Goal: Transaction & Acquisition: Purchase product/service

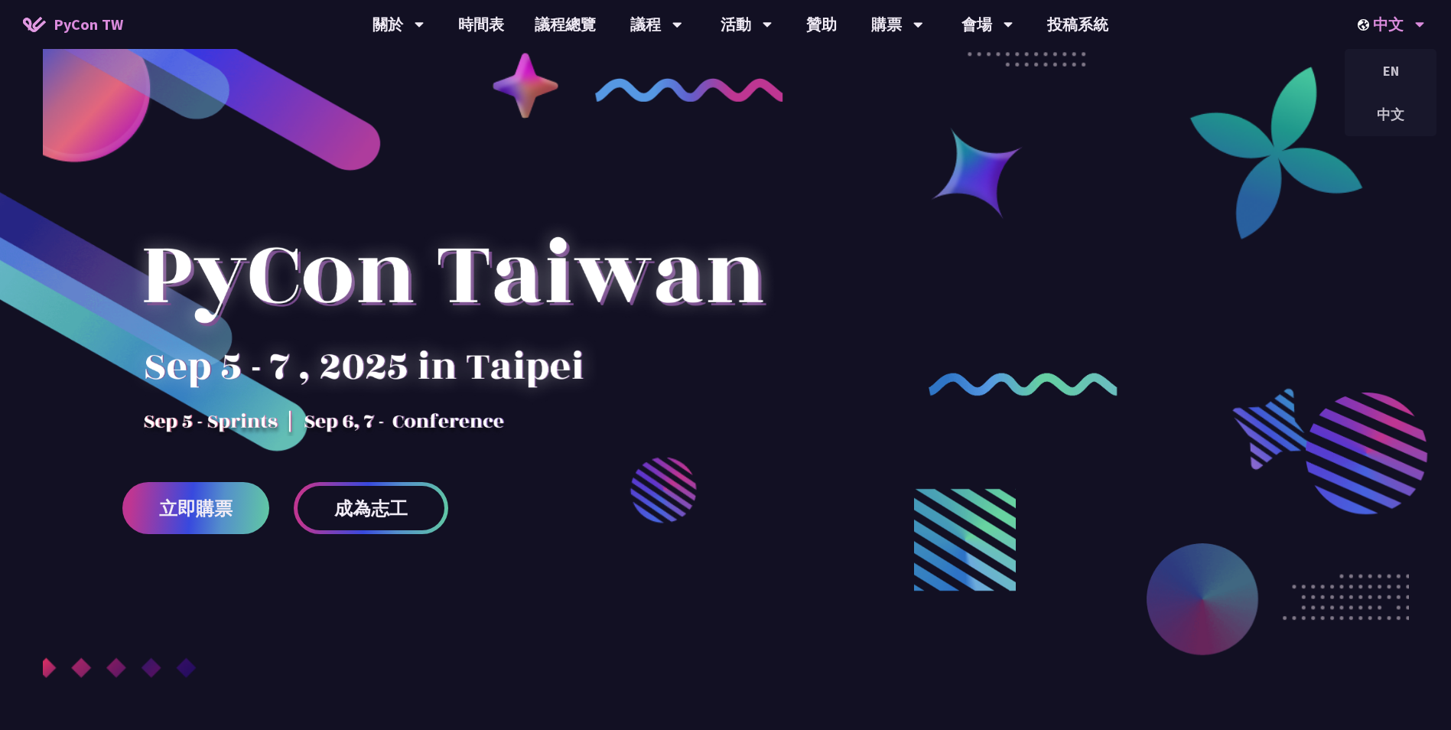
click at [1404, 28] on div "中文" at bounding box center [1391, 24] width 67 height 49
click at [1390, 75] on div "EN" at bounding box center [1391, 71] width 92 height 36
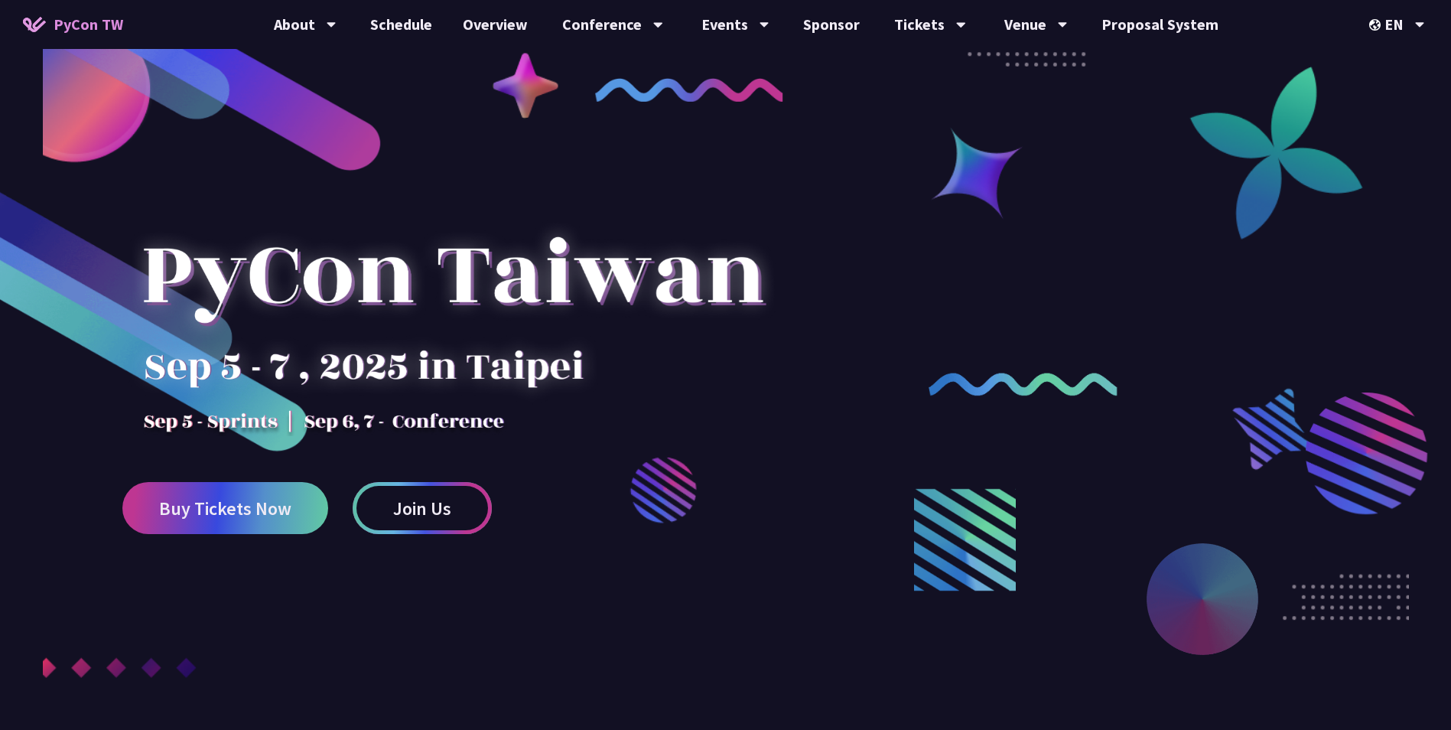
click at [411, 515] on span "Join Us" at bounding box center [422, 508] width 58 height 19
click at [503, 28] on link "Overview" at bounding box center [496, 24] width 96 height 49
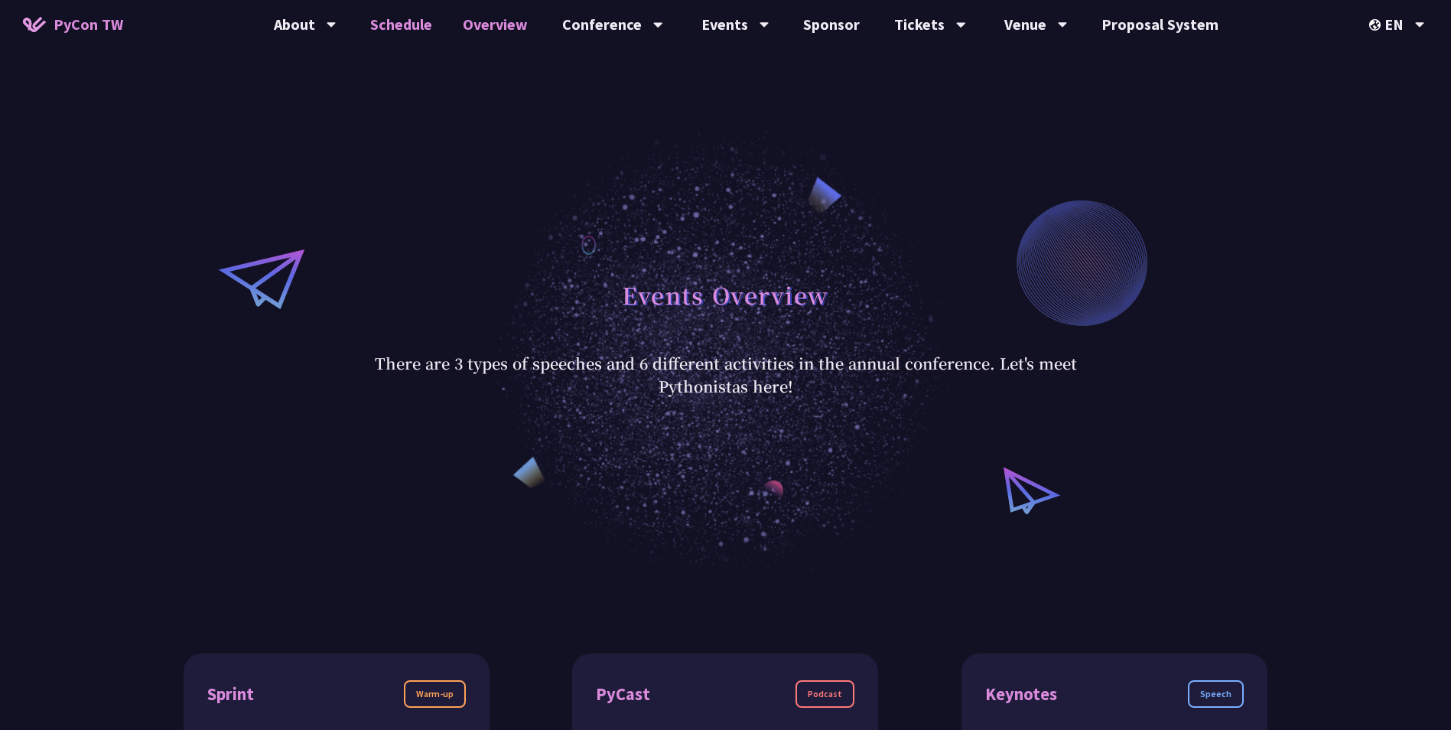
click at [397, 36] on link "Schedule" at bounding box center [401, 24] width 93 height 49
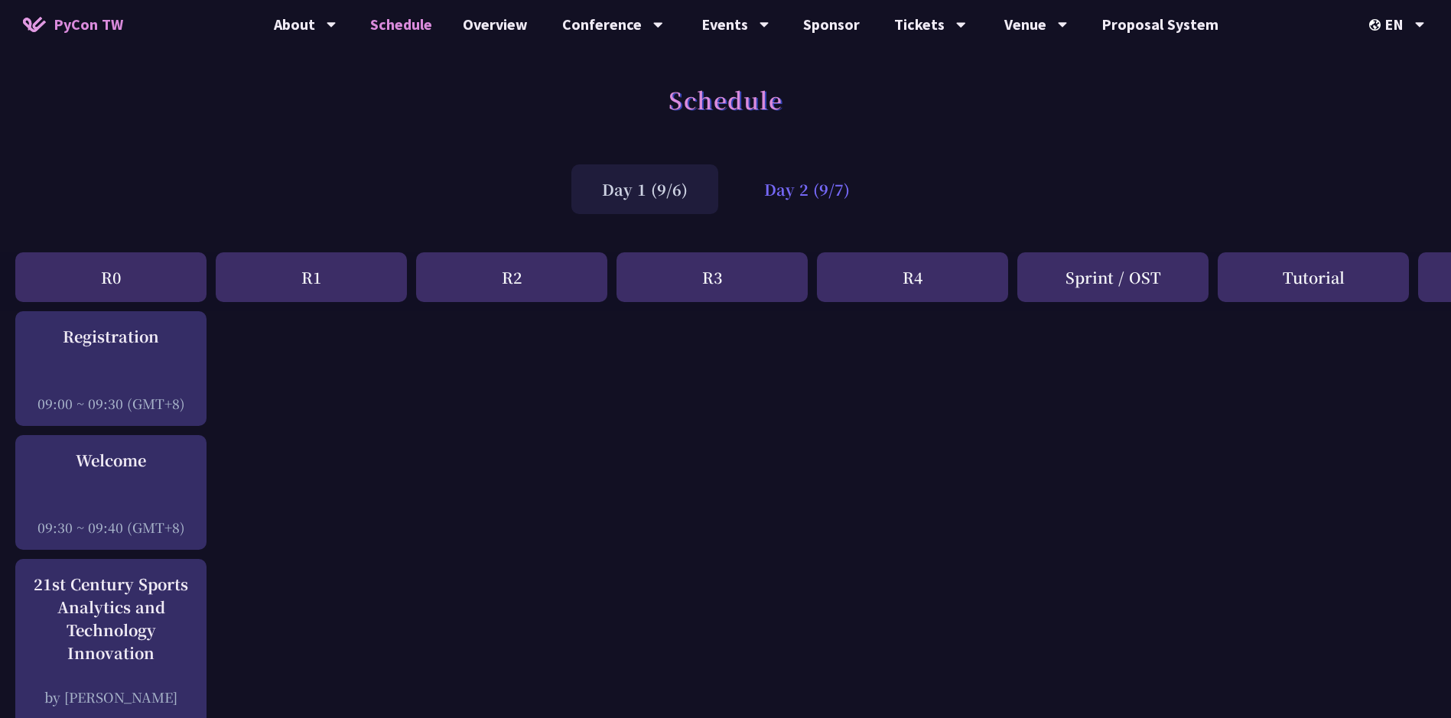
click at [816, 177] on div "Day 2 (9/7)" at bounding box center [807, 189] width 147 height 50
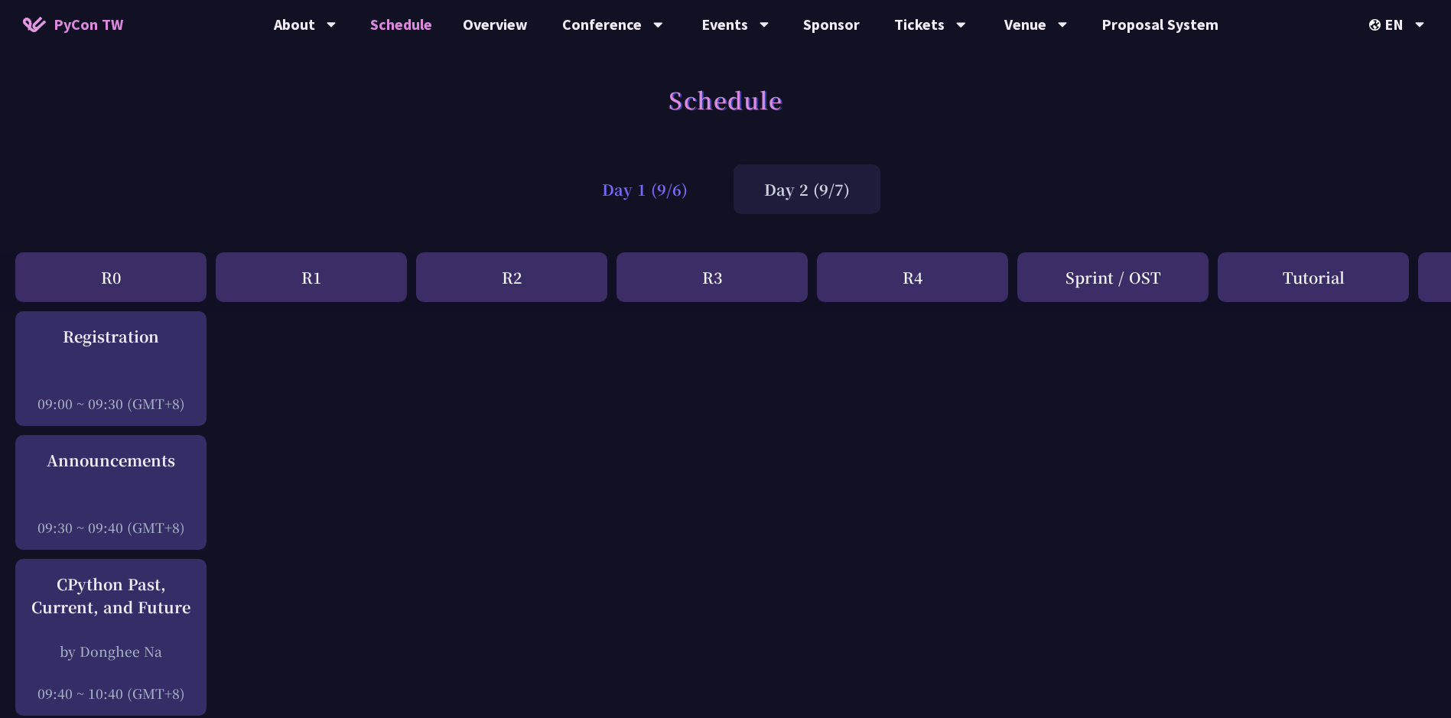
click at [650, 191] on div "Day 1 (9/6)" at bounding box center [644, 189] width 147 height 50
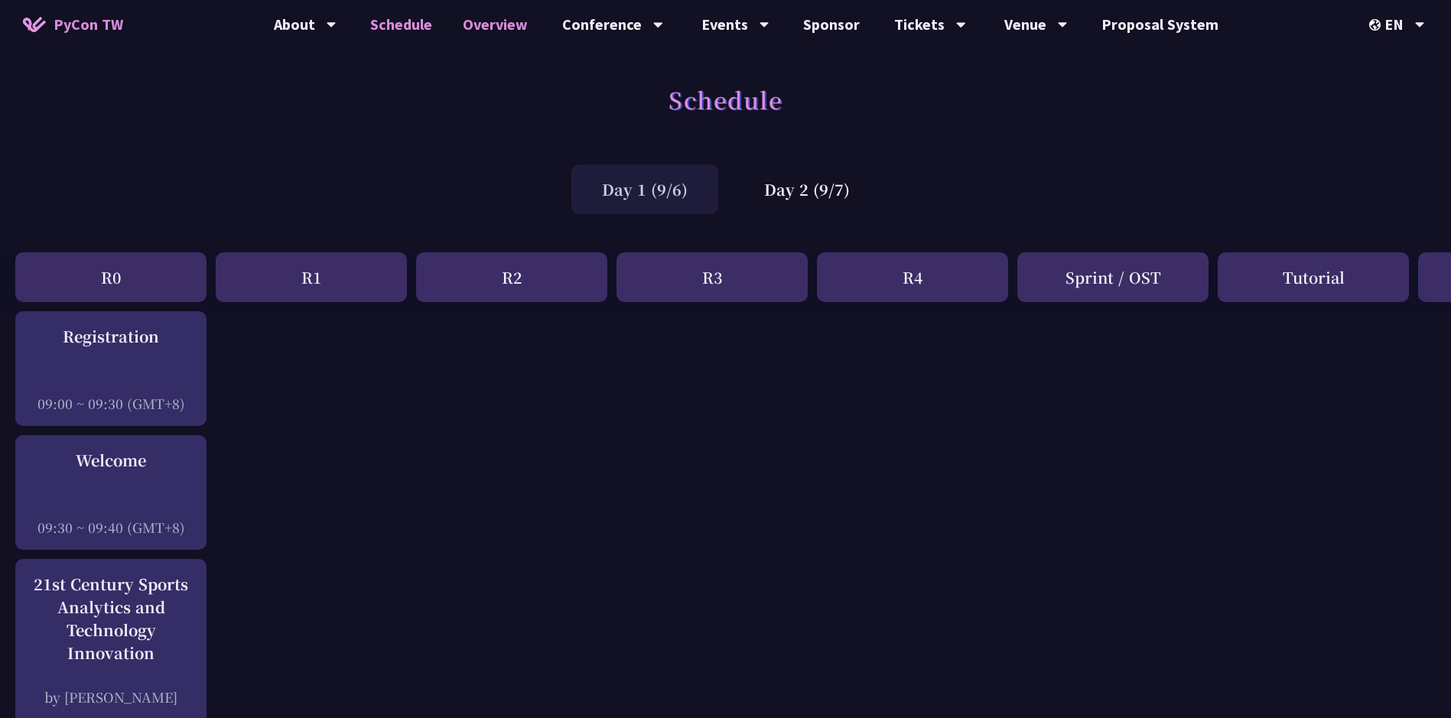
click at [487, 16] on link "Overview" at bounding box center [496, 24] width 96 height 49
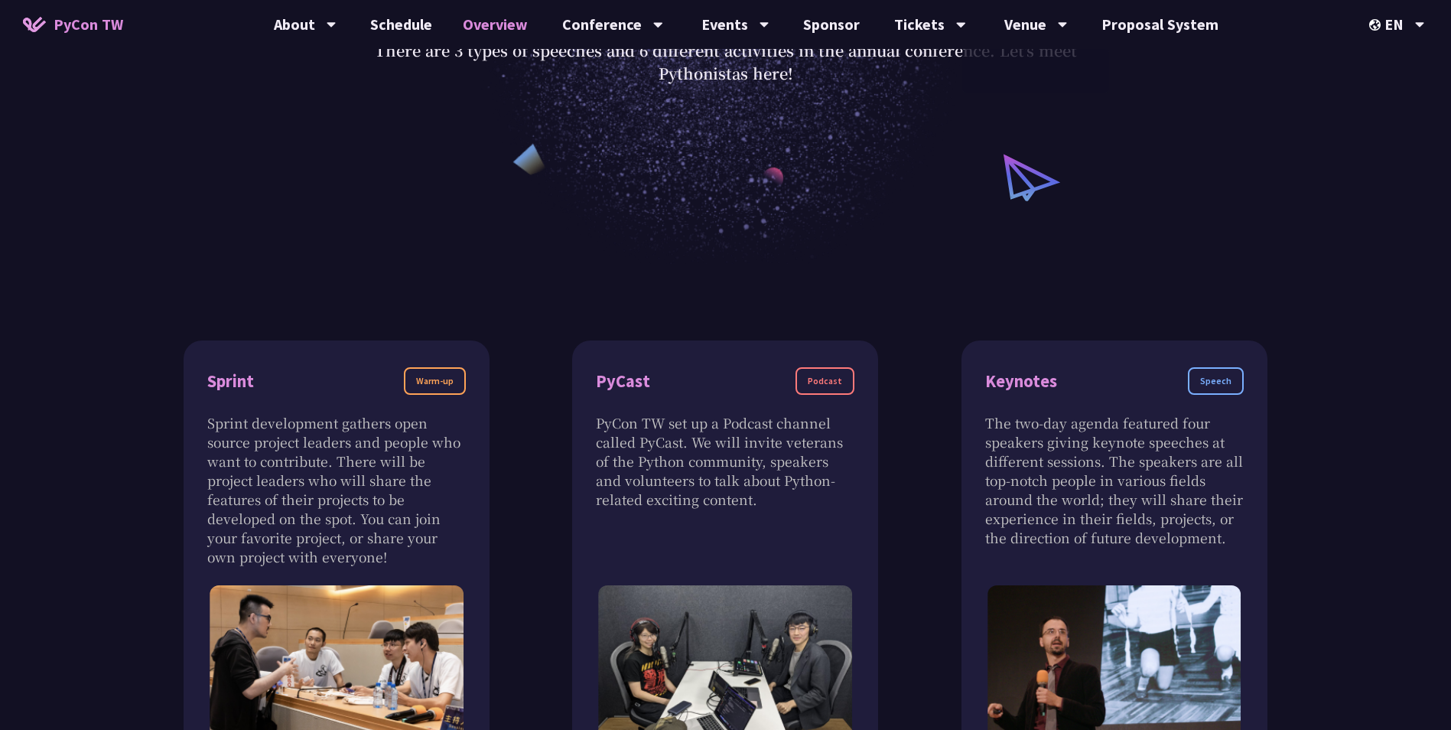
scroll to position [306, 0]
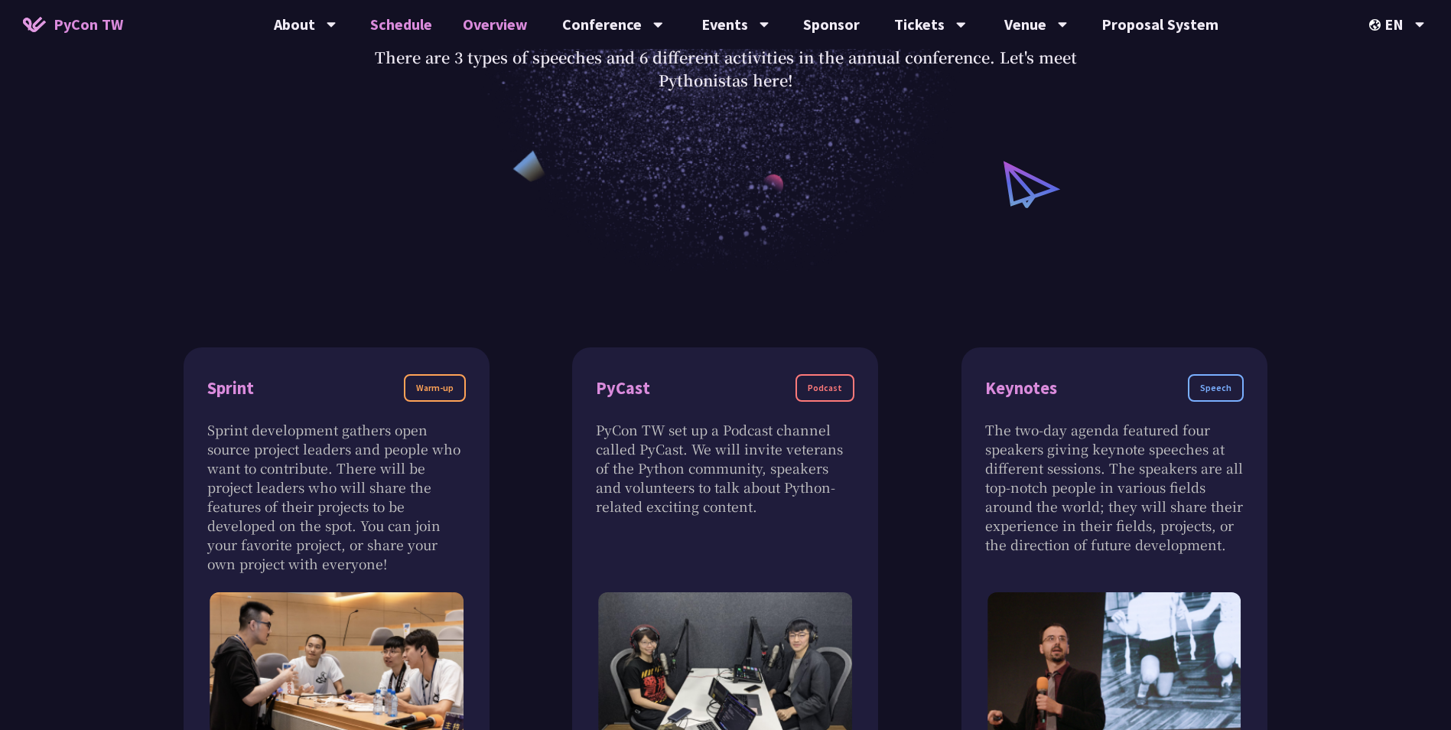
click at [436, 38] on link "Schedule" at bounding box center [401, 24] width 93 height 49
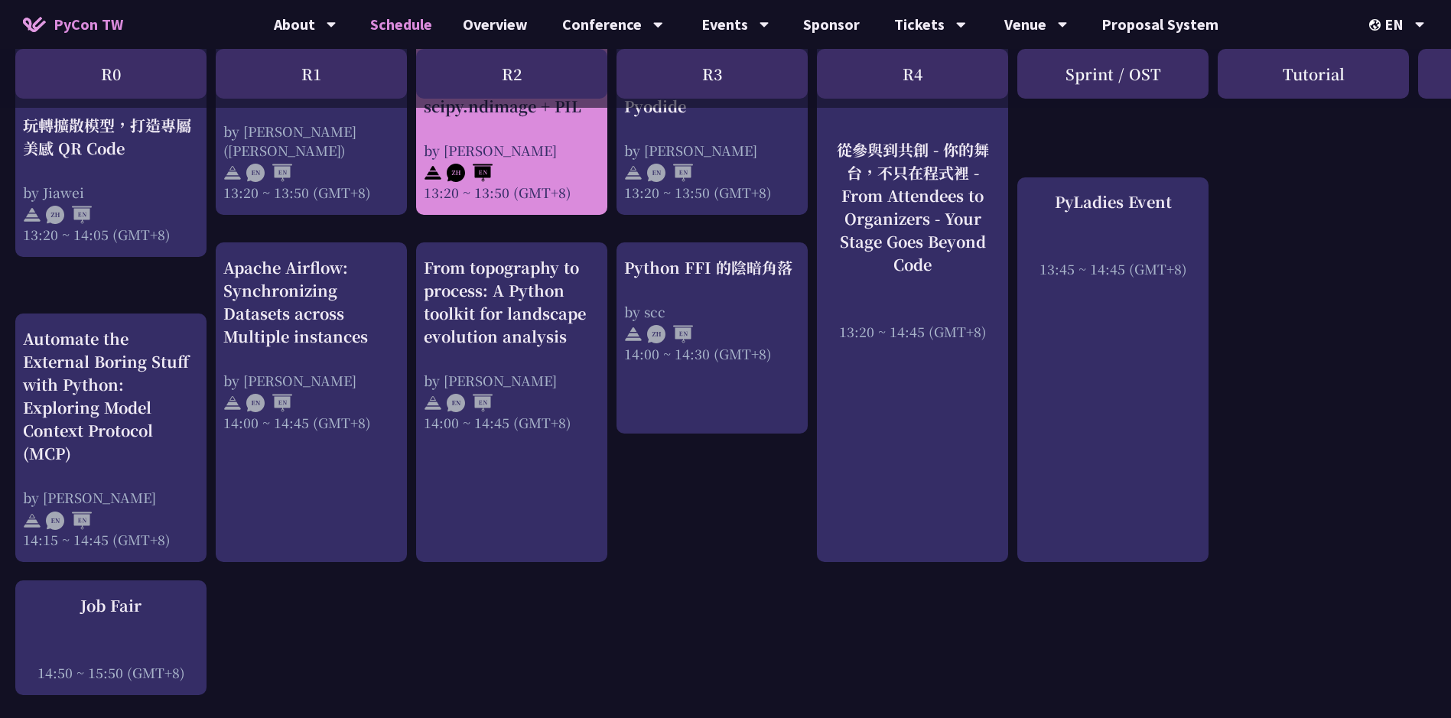
scroll to position [1530, 0]
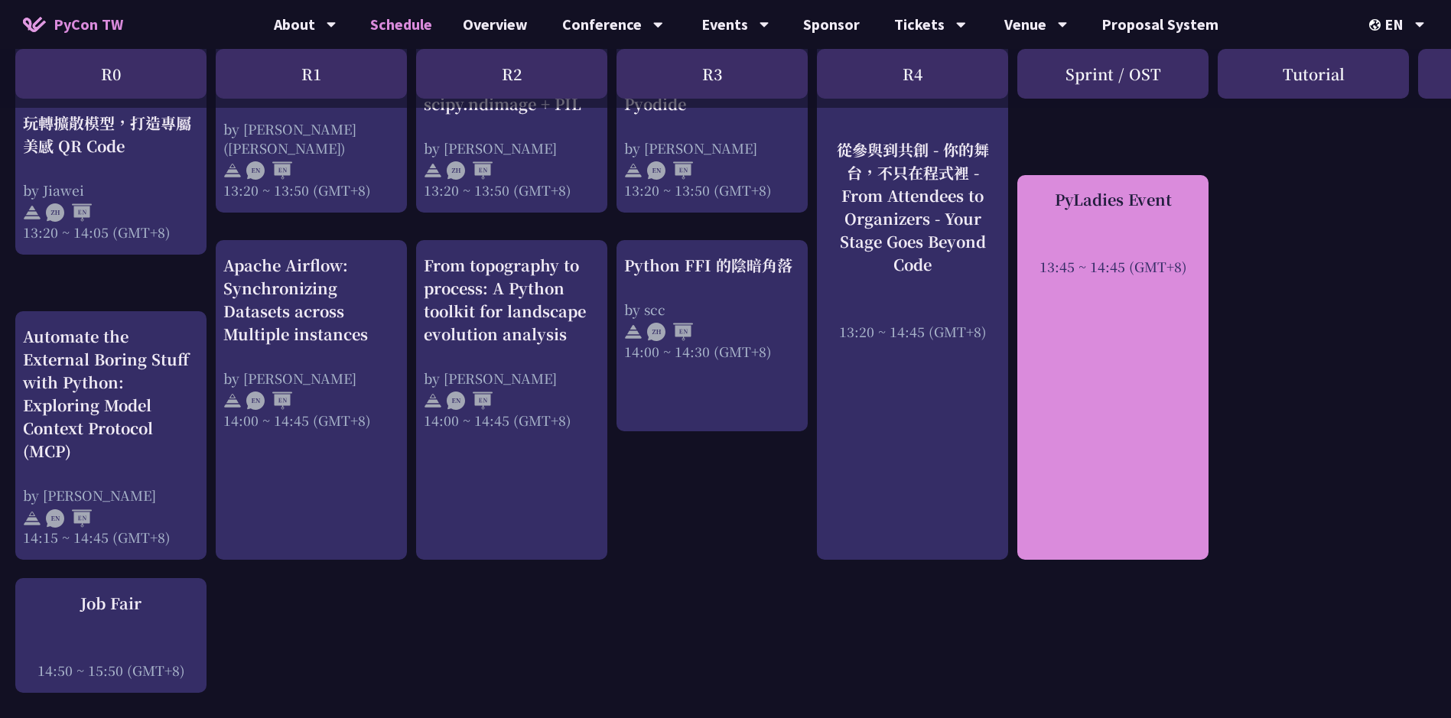
click at [1172, 403] on div "PyLadies Event 13:45 ~ 14:45 (GMT+8)" at bounding box center [1112, 368] width 191 height 386
click at [1104, 204] on div "PyLadies Event" at bounding box center [1113, 199] width 176 height 23
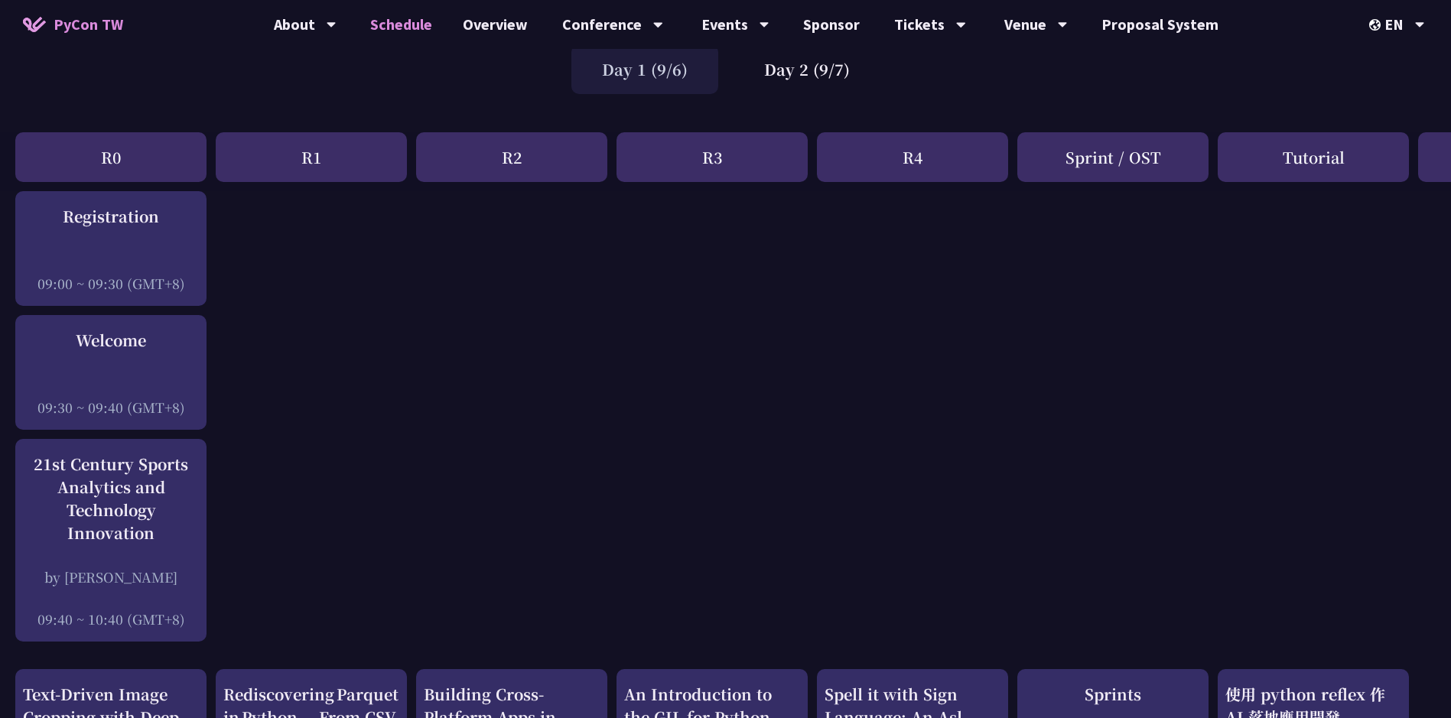
scroll to position [0, 0]
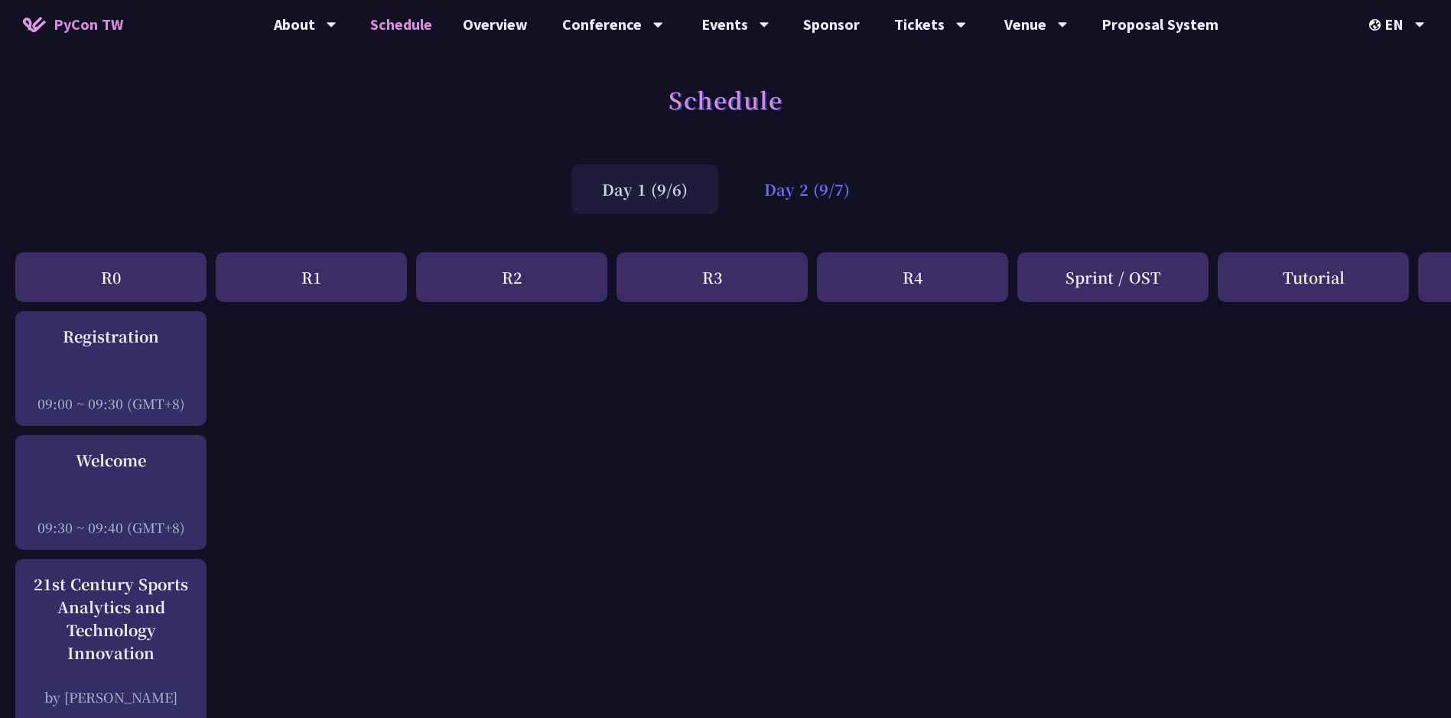
click at [811, 183] on div "Day 2 (9/7)" at bounding box center [807, 189] width 147 height 50
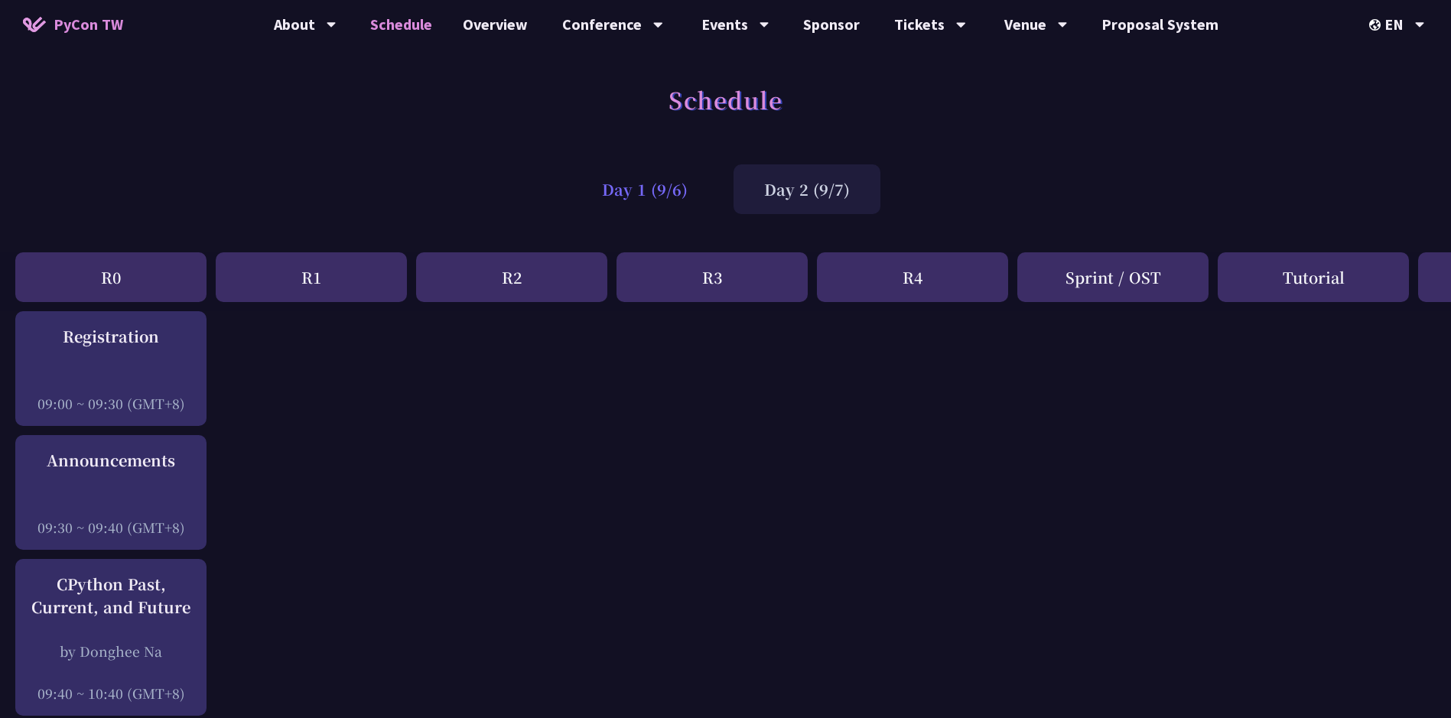
click at [696, 206] on div "Day 1 (9/6)" at bounding box center [644, 189] width 147 height 50
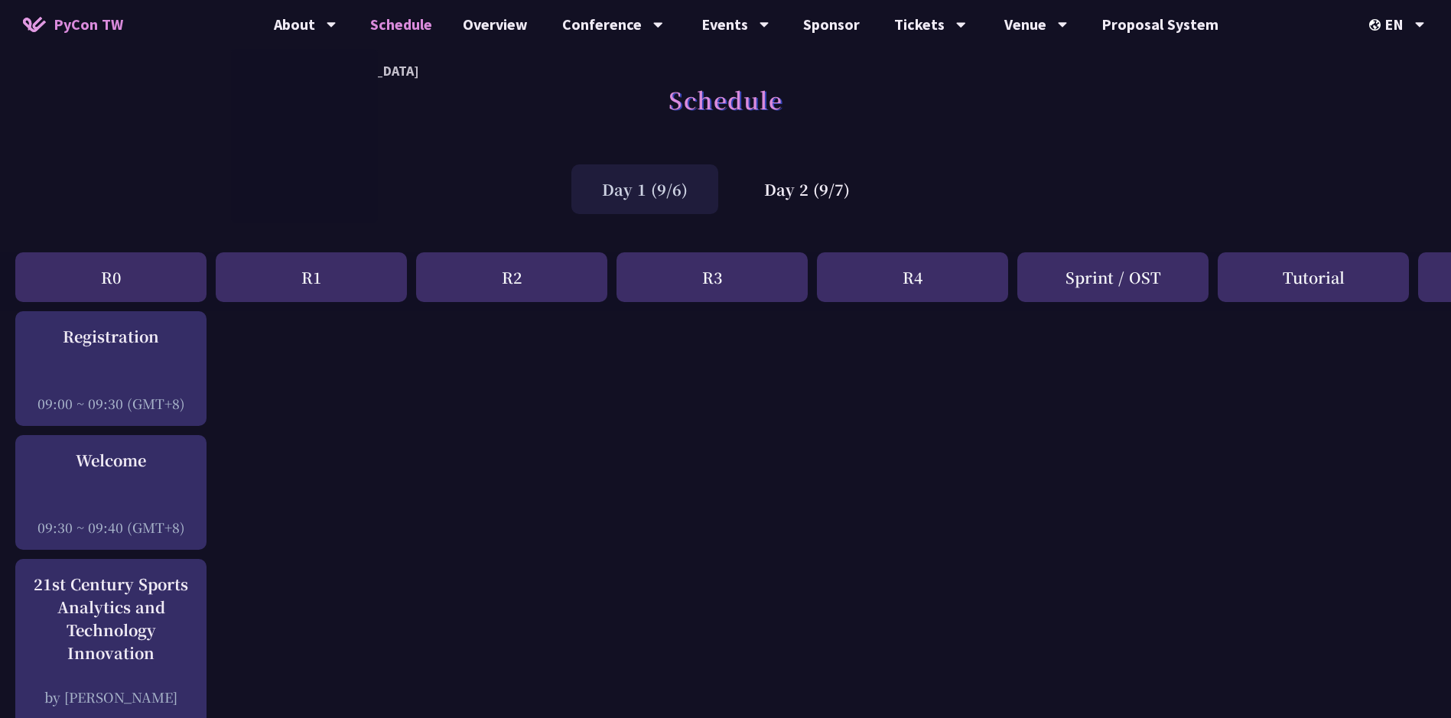
click at [94, 35] on span "PyCon TW" at bounding box center [89, 24] width 70 height 23
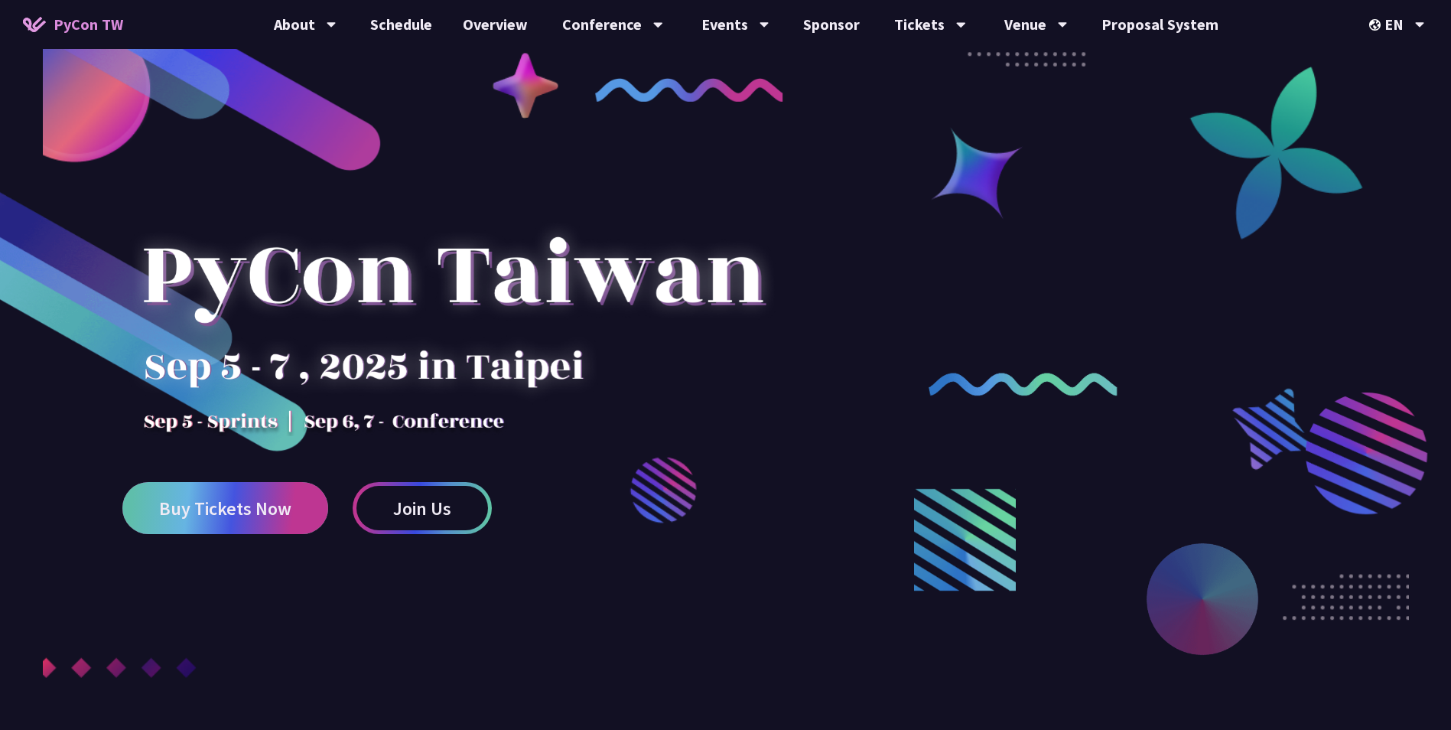
click at [278, 512] on span "Buy Tickets Now" at bounding box center [225, 508] width 132 height 19
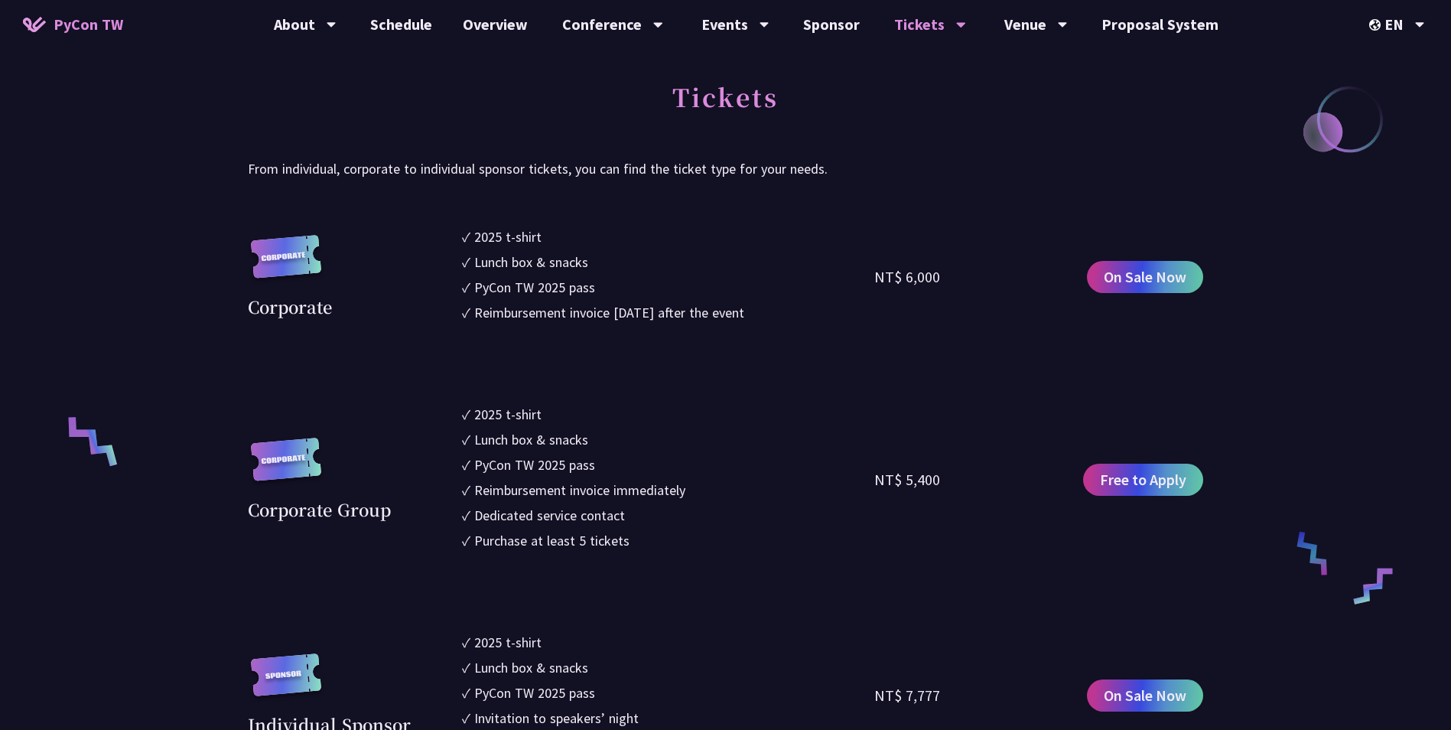
scroll to position [815, 0]
click at [901, 278] on div "NT$ 6,000" at bounding box center [907, 278] width 66 height 23
click at [900, 282] on div "NT$ 6,000" at bounding box center [907, 278] width 66 height 23
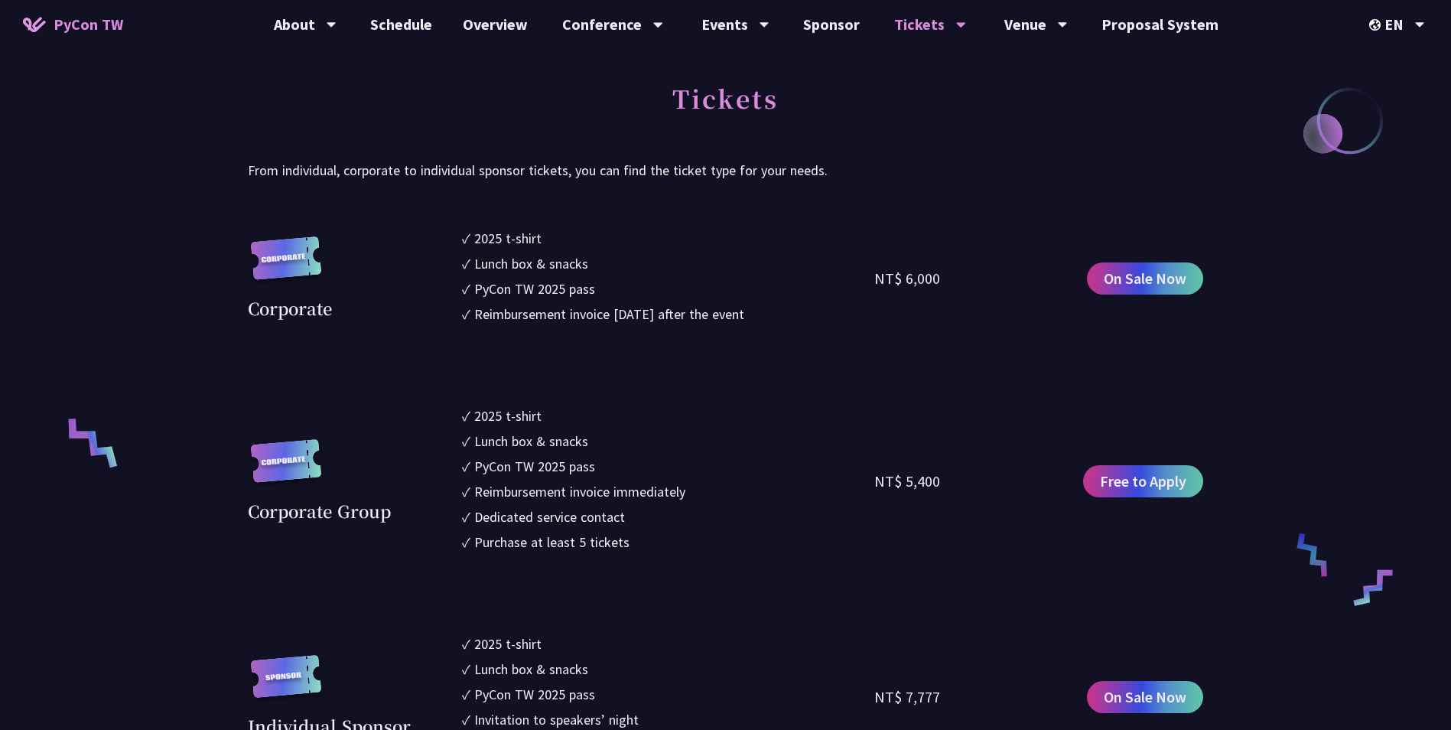
click at [900, 282] on div "NT$ 6,000" at bounding box center [907, 278] width 66 height 23
drag, startPoint x: 900, startPoint y: 282, endPoint x: 927, endPoint y: 356, distance: 79.9
click at [927, 356] on section "Corporate ✓ 2025 t-shirt ✓ Lunch box & snacks ✓ PyCon TW 2025 pass ✓ Reimbursem…" at bounding box center [725, 743] width 955 height 1030
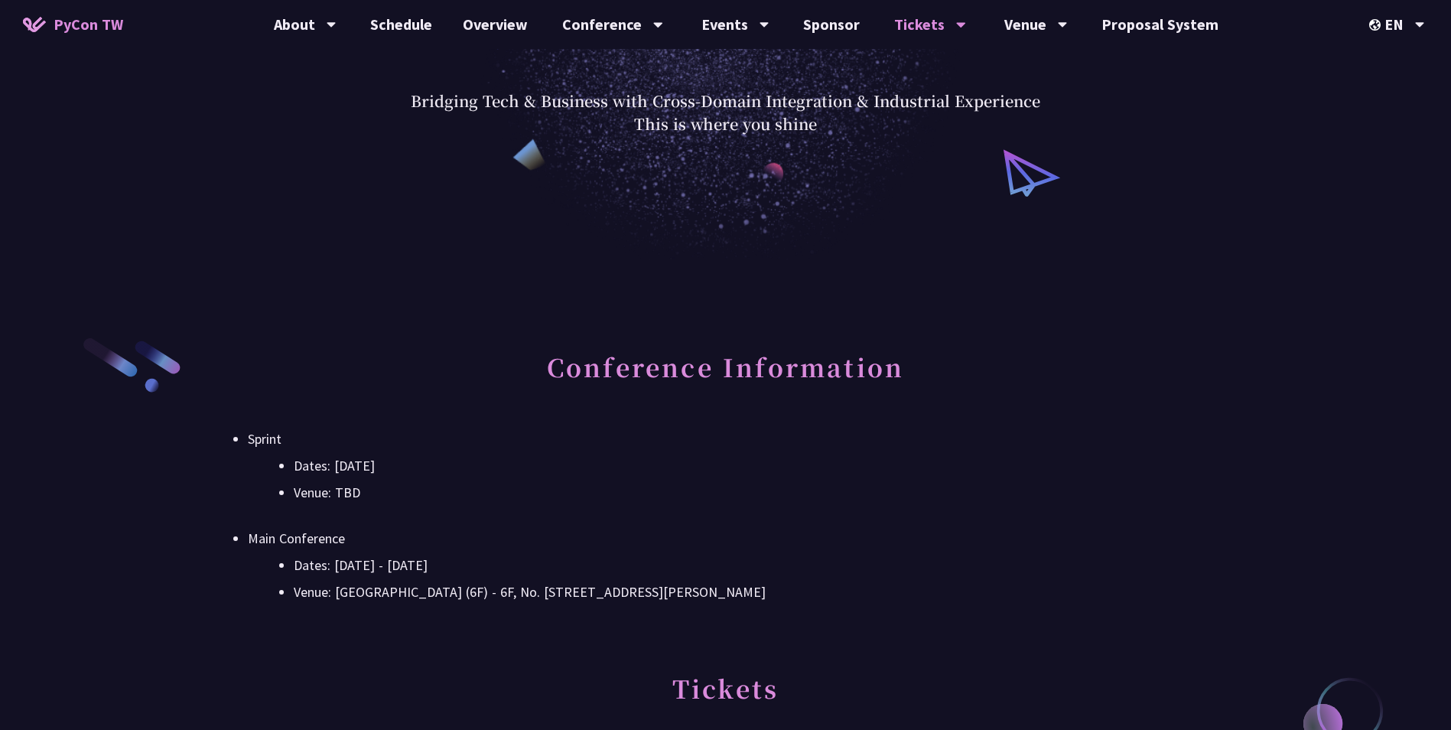
scroll to position [229, 0]
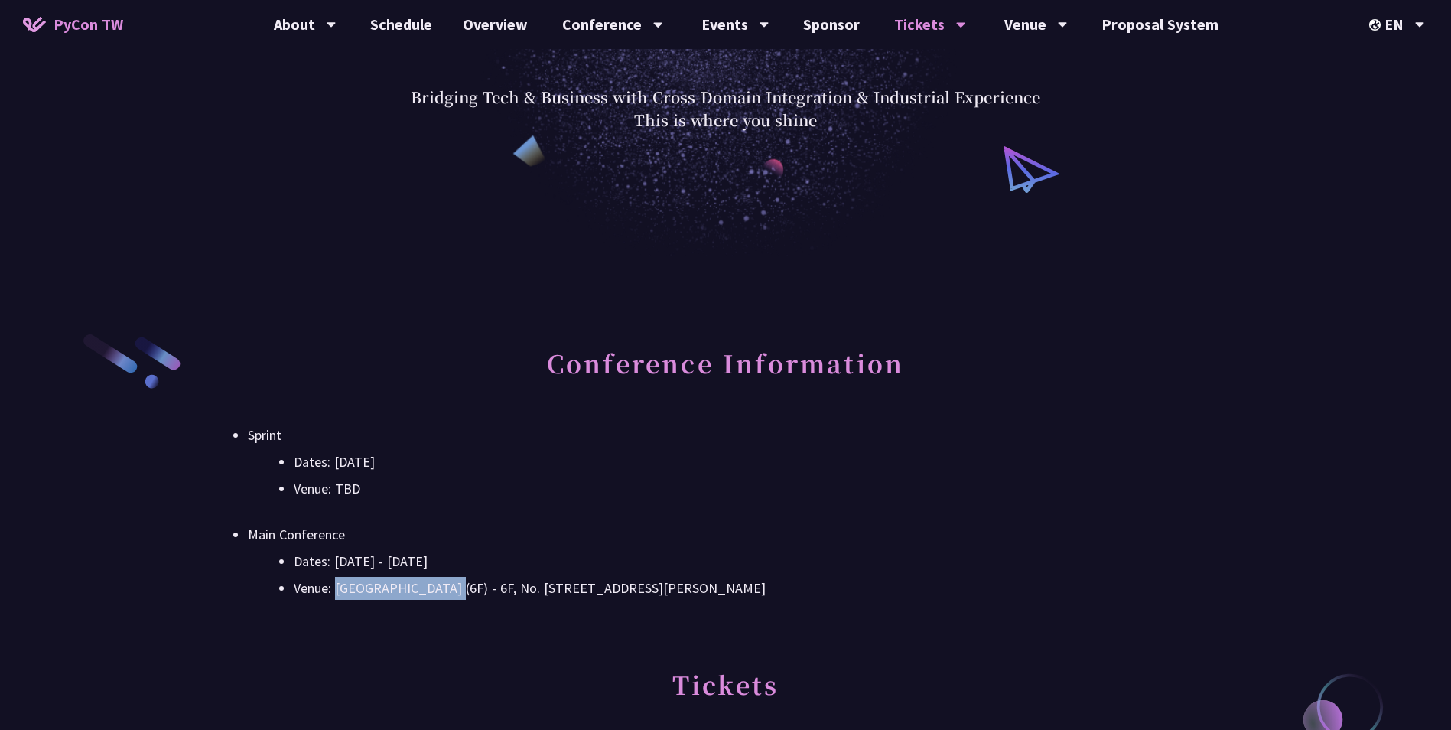
drag, startPoint x: 337, startPoint y: 587, endPoint x: 448, endPoint y: 575, distance: 110.8
click at [448, 575] on ul "Dates: [DATE] - [DATE] Venue: [GEOGRAPHIC_DATA] (6F) - 6F, No. [STREET_ADDRESS]…" at bounding box center [725, 575] width 955 height 50
drag, startPoint x: 448, startPoint y: 575, endPoint x: 418, endPoint y: 586, distance: 31.7
